Goal: Task Accomplishment & Management: Complete application form

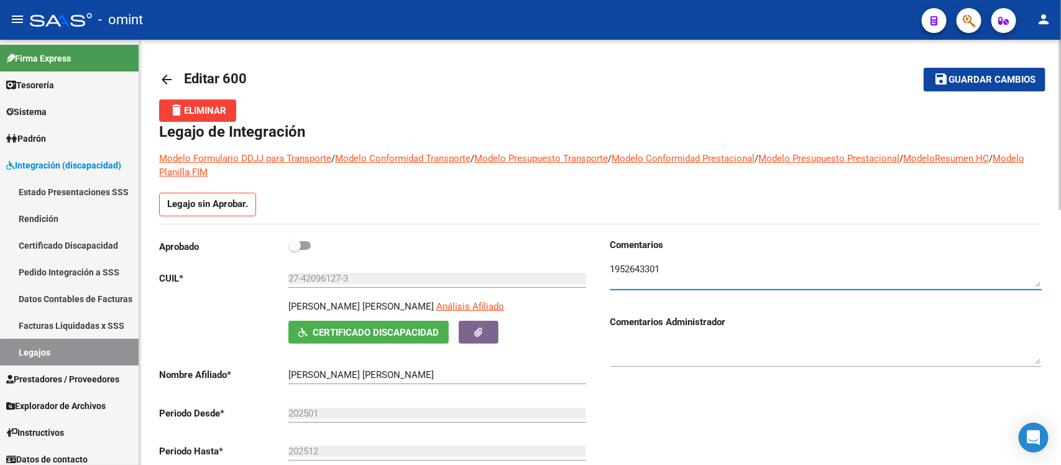
scroll to position [44, 0]
click at [166, 78] on mat-icon "arrow_back" at bounding box center [166, 79] width 15 height 15
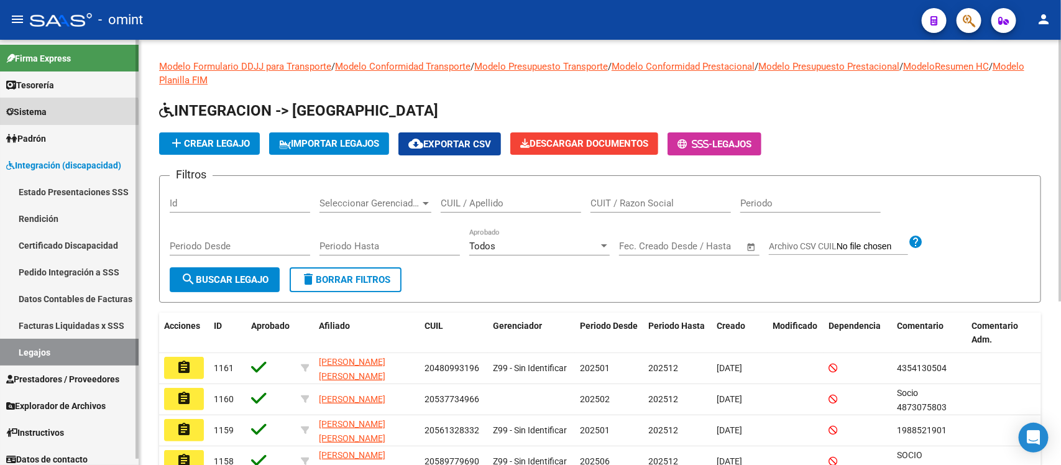
click at [67, 116] on link "Sistema" at bounding box center [69, 111] width 139 height 27
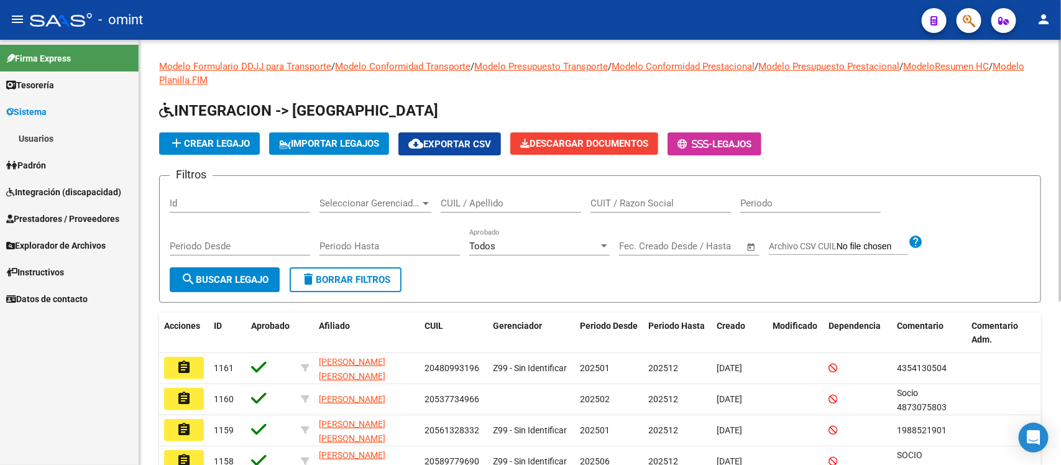
click at [68, 134] on link "Usuarios" at bounding box center [69, 138] width 139 height 27
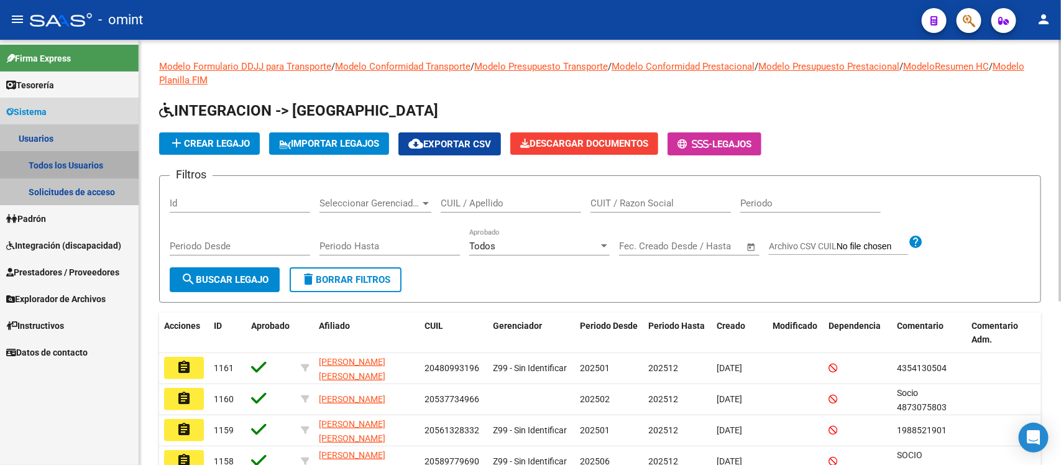
click at [83, 170] on link "Todos los Usuarios" at bounding box center [69, 165] width 139 height 27
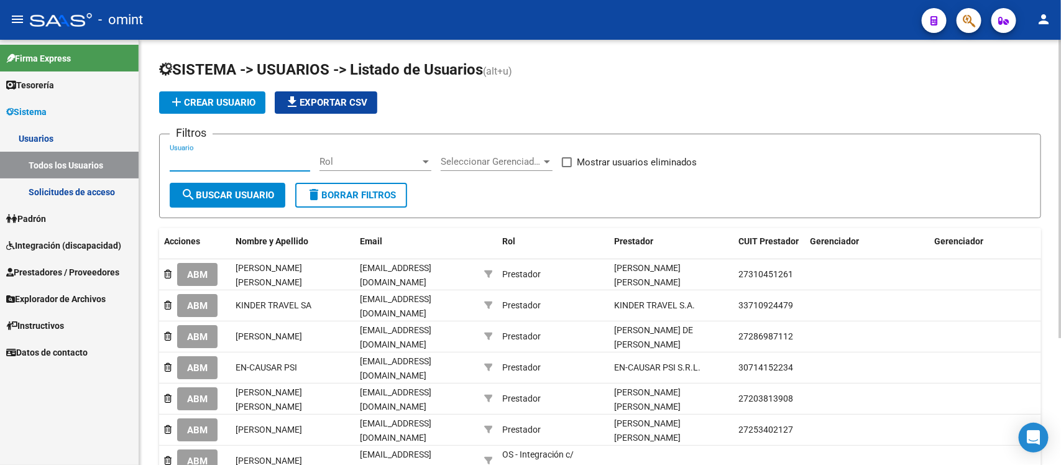
click at [268, 157] on input "Usuario" at bounding box center [240, 161] width 140 height 11
paste input "Massone"
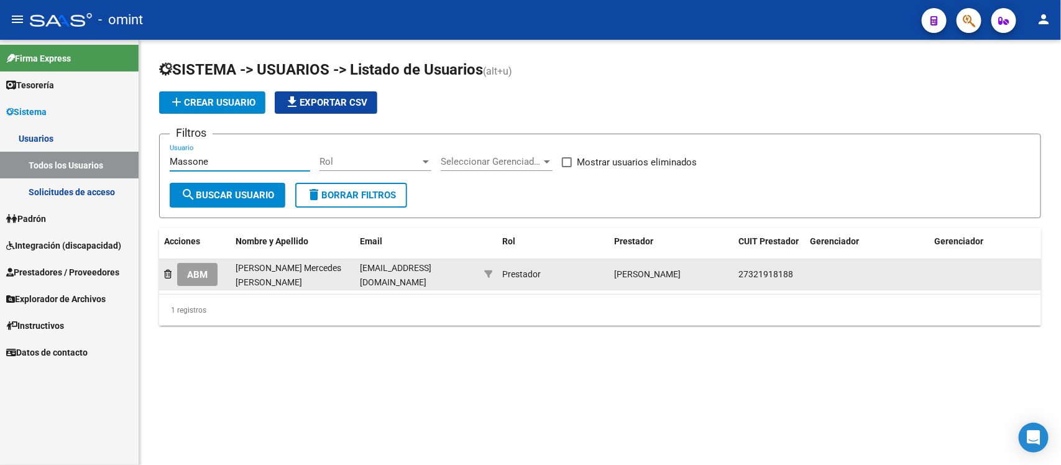
type input "Massone"
click at [196, 277] on span "ABM" at bounding box center [197, 274] width 21 height 11
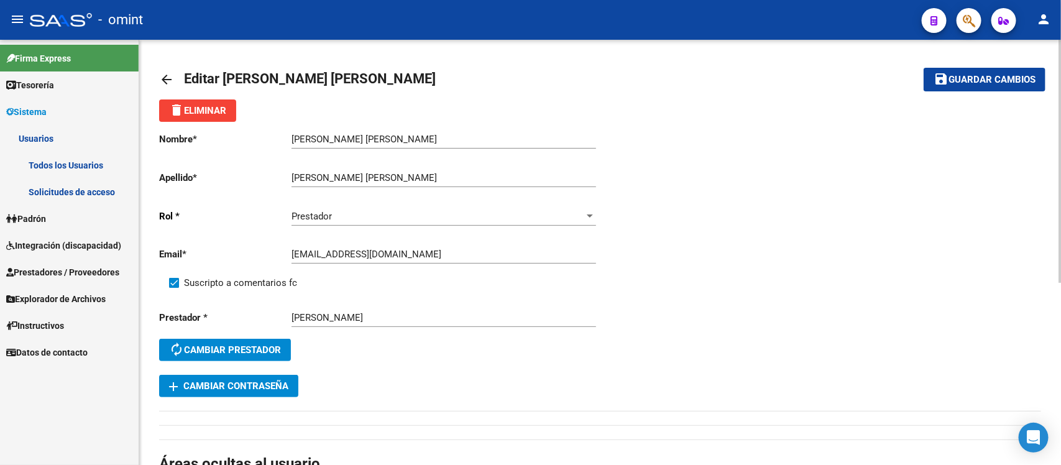
click at [172, 85] on mat-icon "arrow_back" at bounding box center [166, 79] width 15 height 15
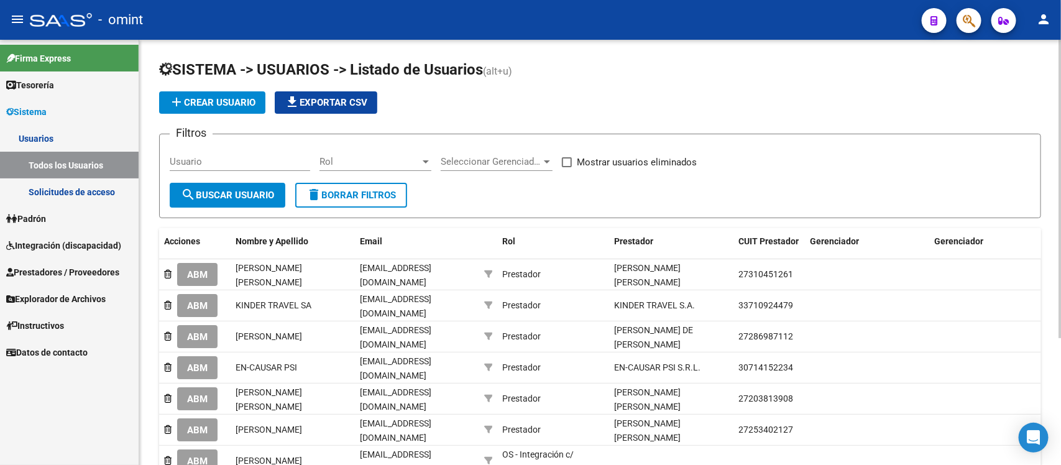
click at [249, 157] on input "Usuario" at bounding box center [240, 161] width 140 height 11
paste input "Massone"
type input "Massone"
click at [217, 195] on span "search Buscar Usuario" at bounding box center [227, 195] width 93 height 11
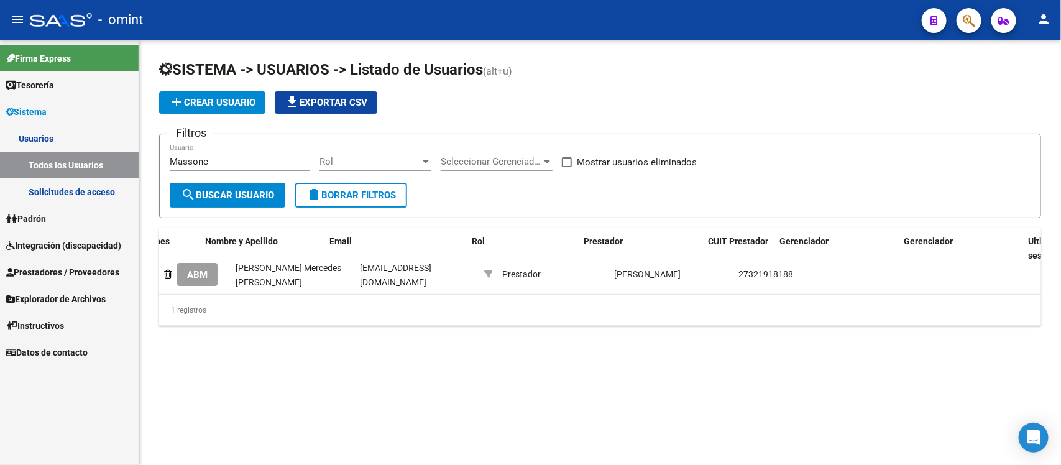
scroll to position [0, 255]
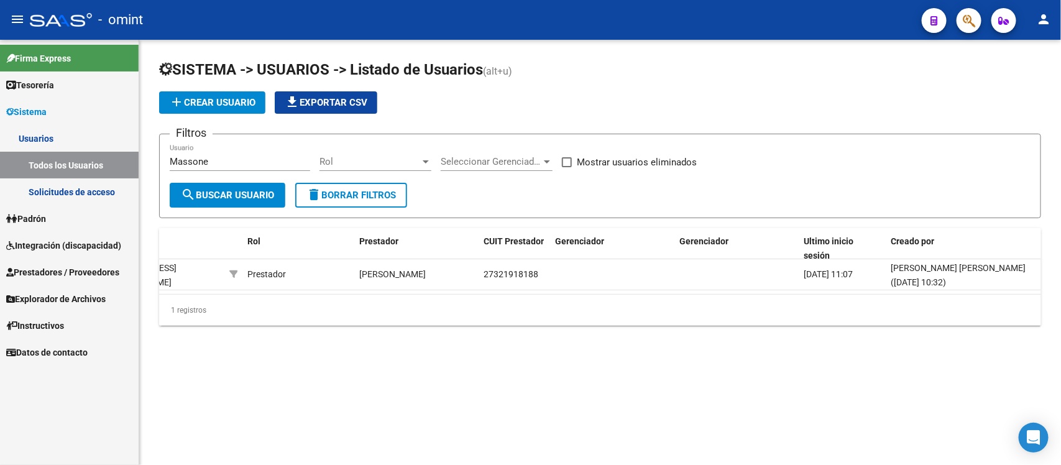
click at [56, 249] on span "Integración (discapacidad)" at bounding box center [63, 246] width 115 height 14
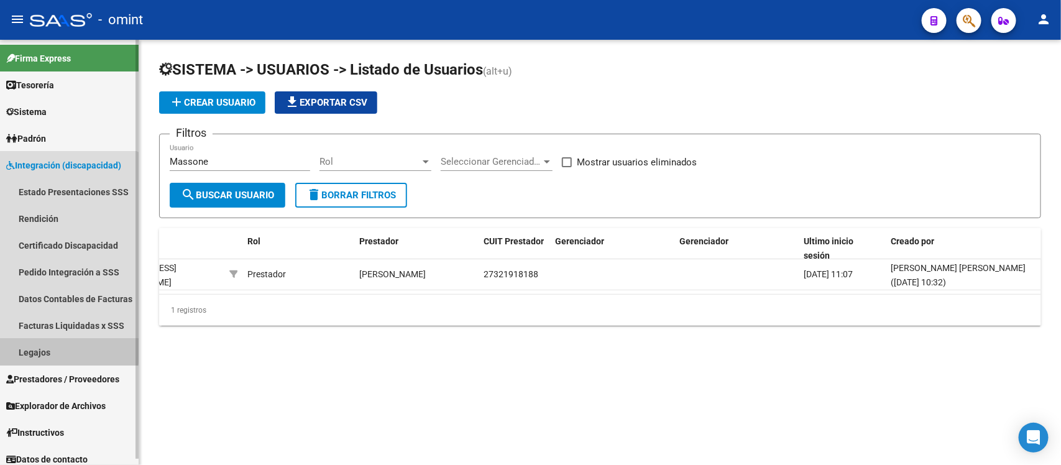
click at [47, 348] on link "Legajos" at bounding box center [69, 352] width 139 height 27
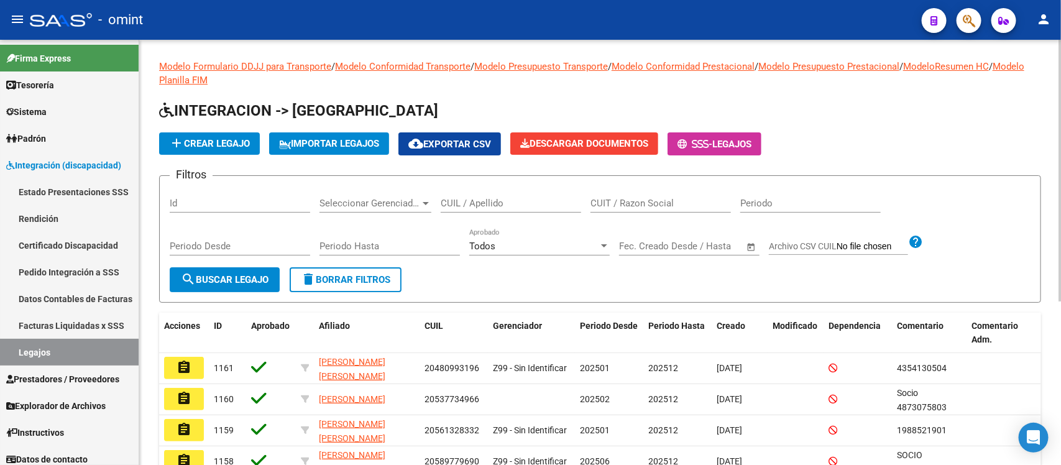
click at [495, 206] on input "CUIL / Apellido" at bounding box center [511, 203] width 140 height 11
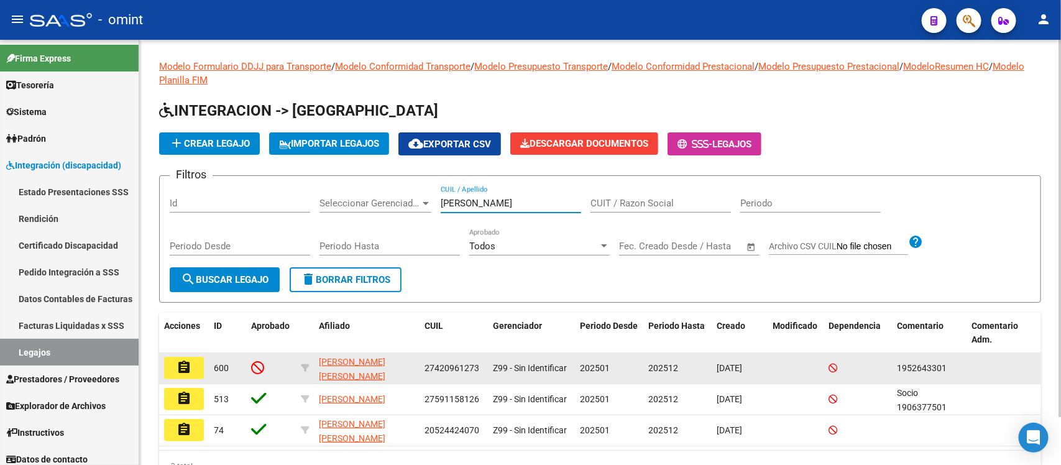
type input "camacho"
click at [195, 357] on button "assignment" at bounding box center [184, 368] width 40 height 22
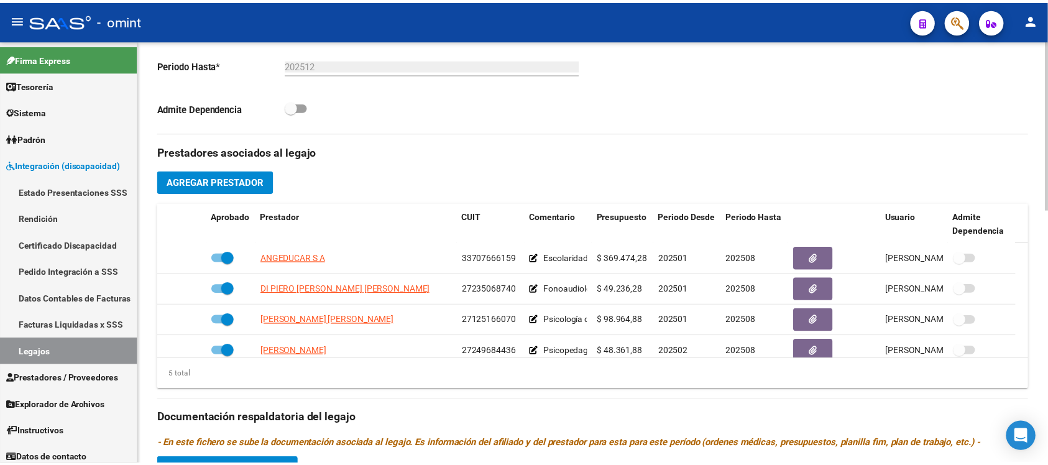
scroll to position [388, 0]
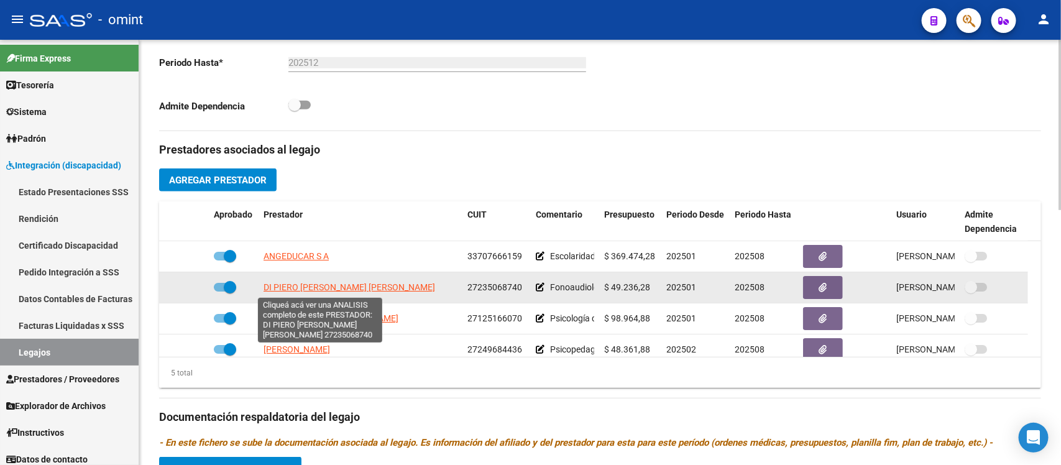
click at [322, 288] on span "DI PIERO CYNTHIA CRISTINA" at bounding box center [349, 287] width 172 height 10
type textarea "27235068740"
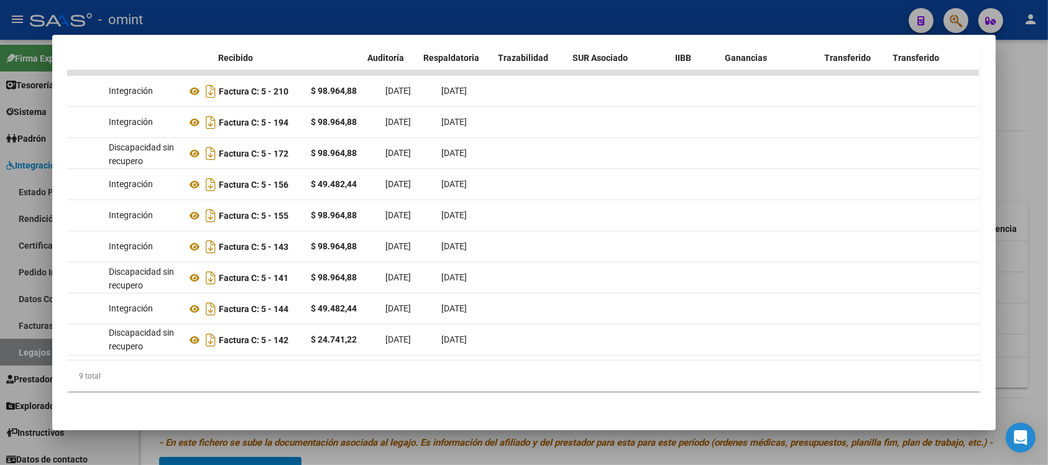
scroll to position [0, 0]
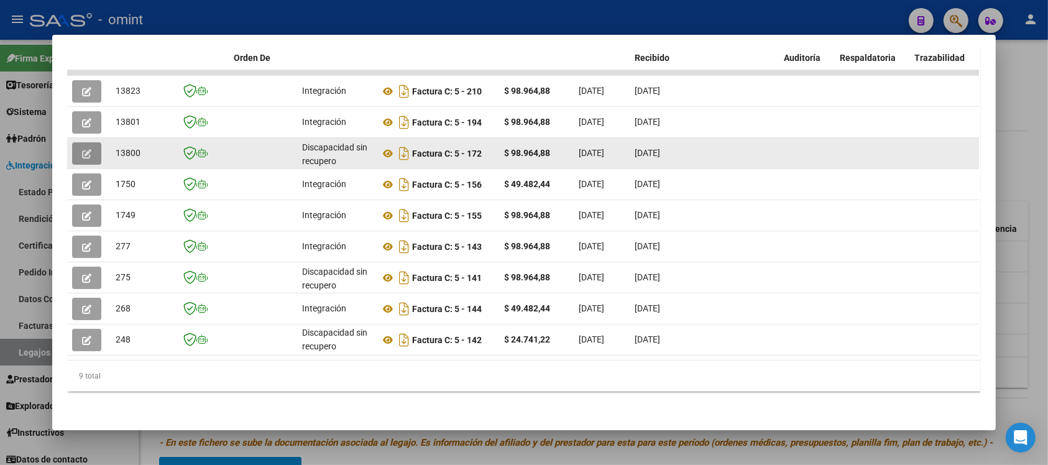
click at [83, 149] on icon "button" at bounding box center [86, 153] width 9 height 9
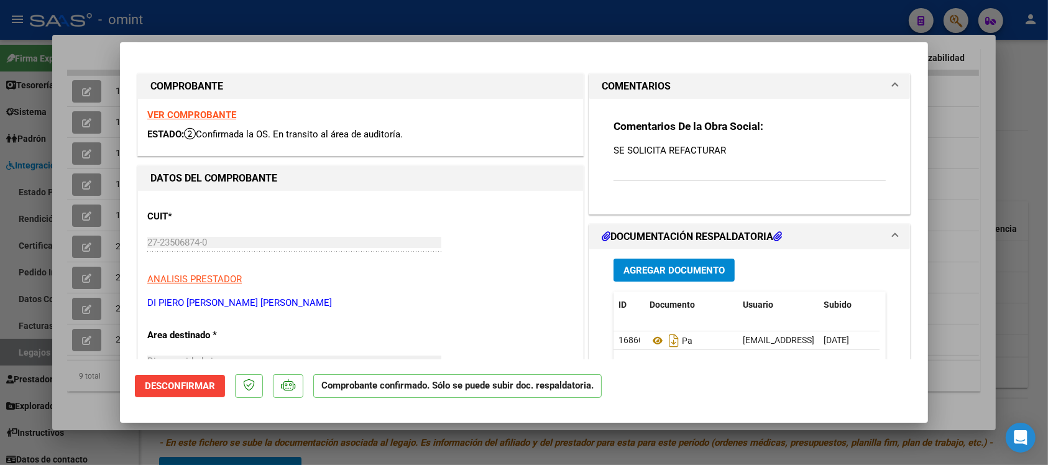
click at [216, 114] on strong "VER COMPROBANTE" at bounding box center [191, 114] width 89 height 11
click at [359, 17] on div at bounding box center [524, 232] width 1048 height 465
type input "$ 0,00"
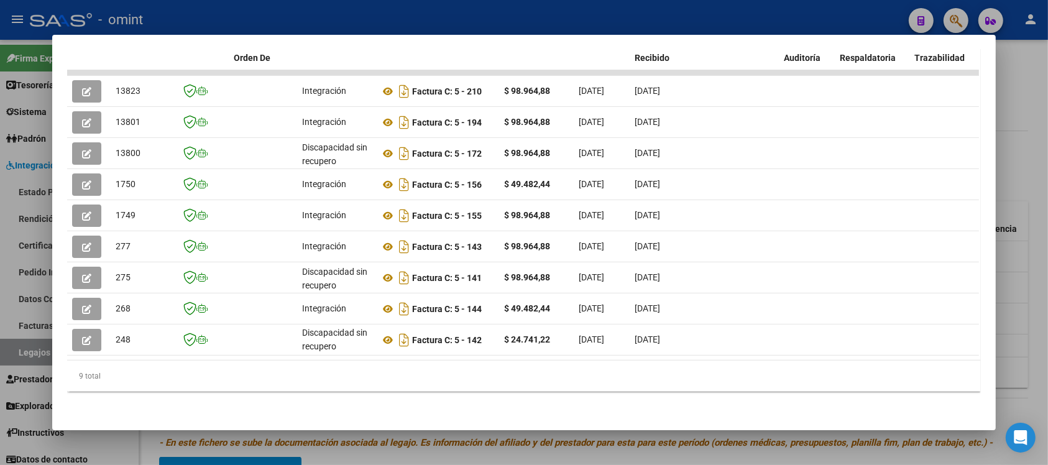
click at [359, 17] on div at bounding box center [524, 232] width 1048 height 465
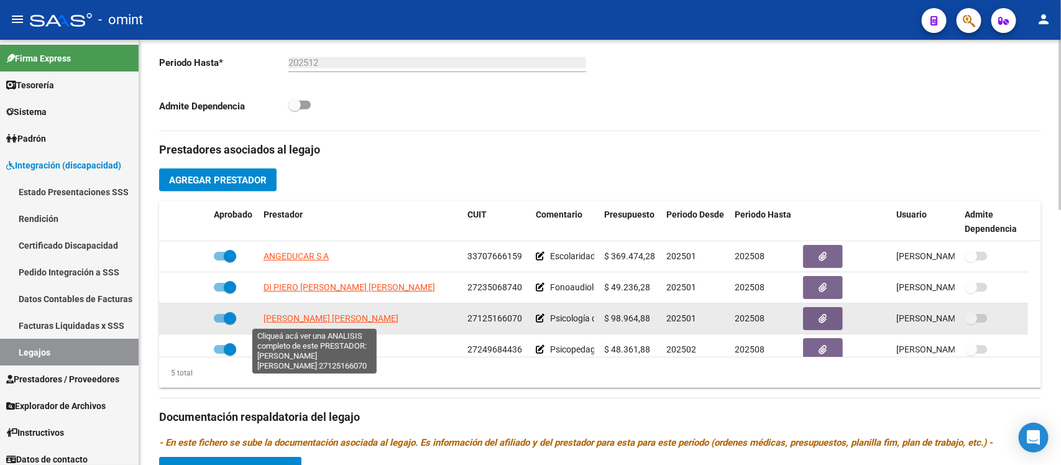
click at [308, 317] on span "PEREZ GRACIELA LILIANA" at bounding box center [330, 318] width 135 height 10
type textarea "27125166070"
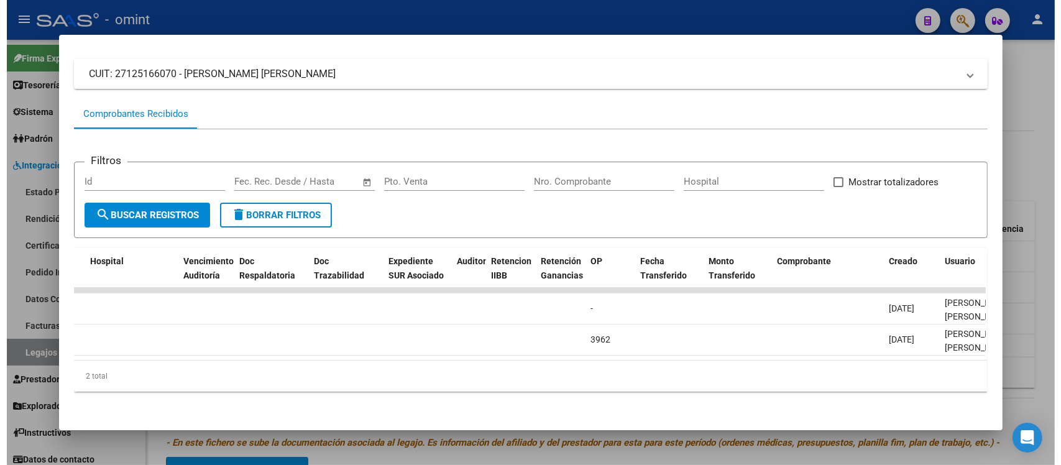
scroll to position [0, 1772]
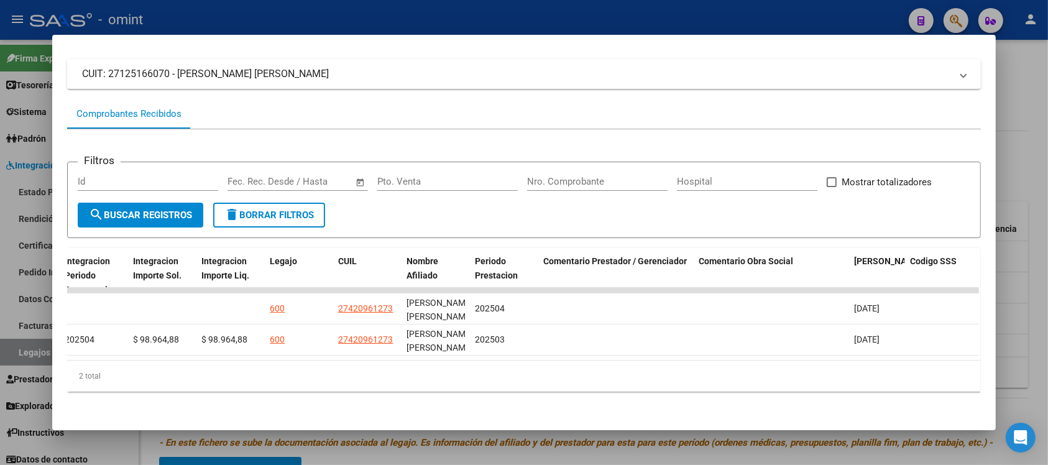
click at [615, 4] on div at bounding box center [524, 232] width 1048 height 465
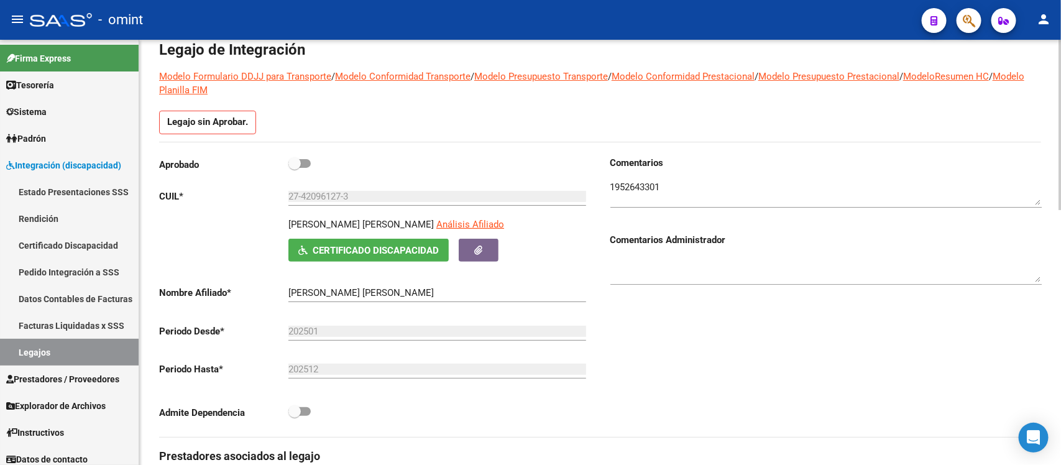
scroll to position [78, 0]
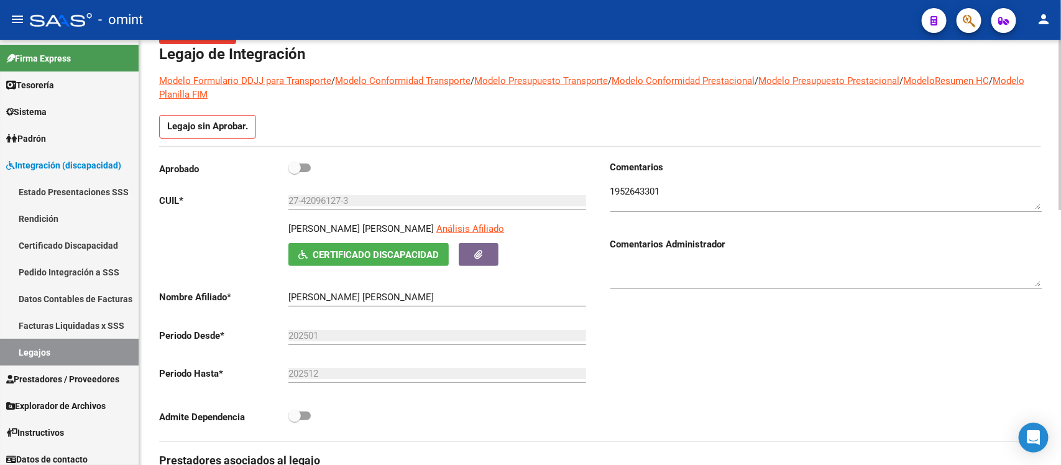
click at [648, 193] on textarea at bounding box center [825, 197] width 431 height 25
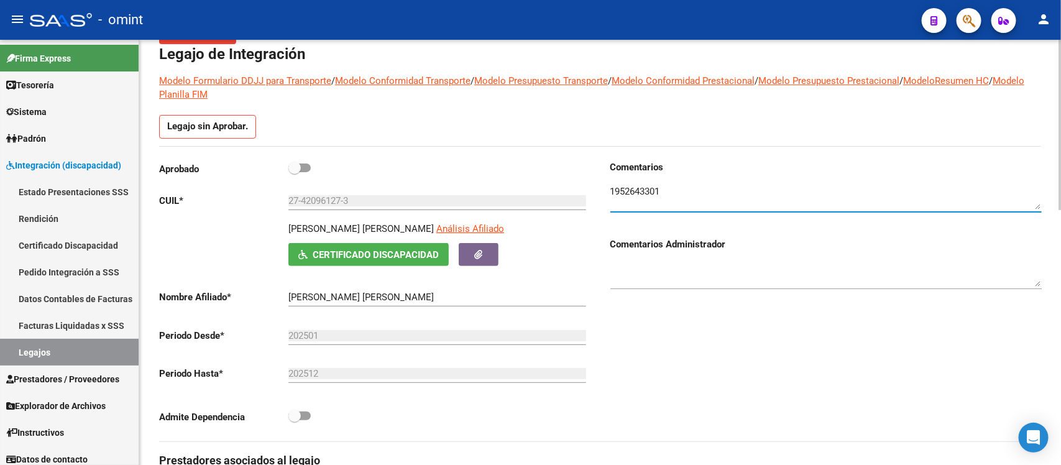
click at [648, 193] on textarea at bounding box center [825, 197] width 431 height 25
click at [324, 200] on input "27-42096127-3" at bounding box center [437, 200] width 298 height 11
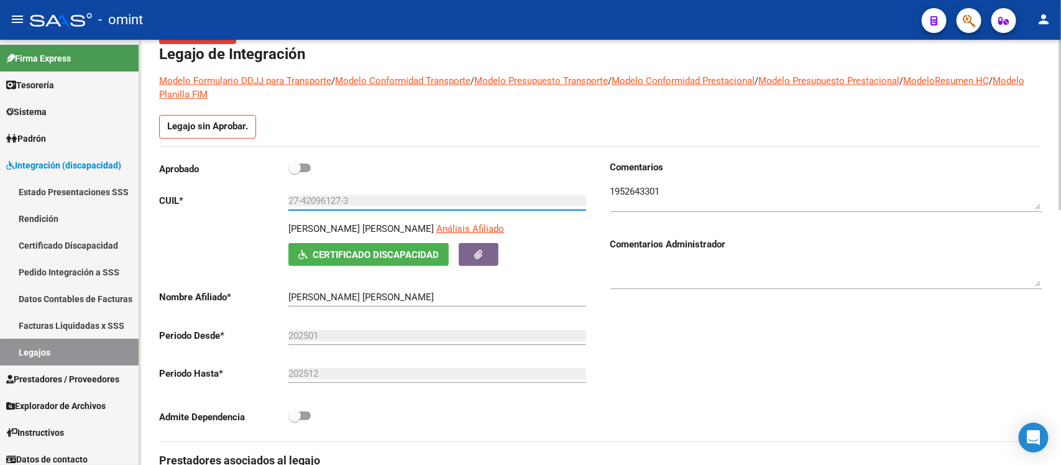
click at [324, 199] on input "27-42096127-3" at bounding box center [437, 200] width 298 height 11
